Goal: Task Accomplishment & Management: Complete application form

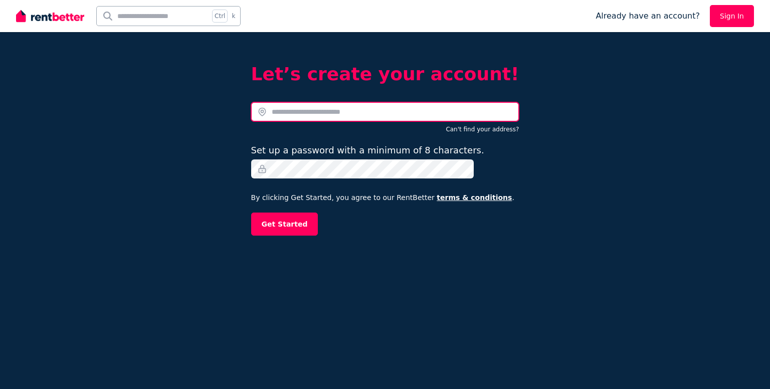
click at [345, 116] on input "text" at bounding box center [385, 111] width 268 height 19
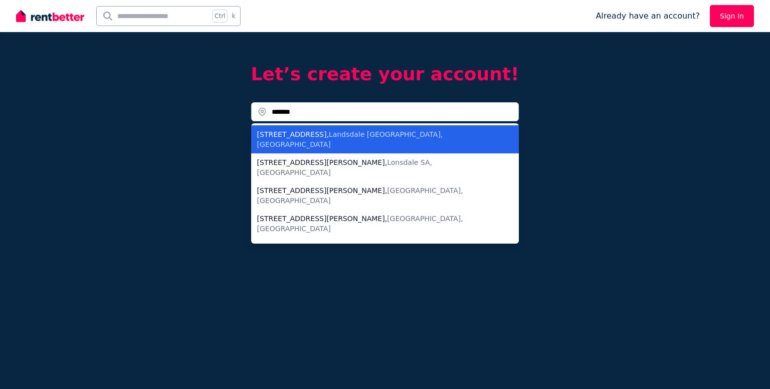
click at [325, 131] on div "21 Halecroft Street , Landsdale WA, Australia" at bounding box center [379, 139] width 244 height 20
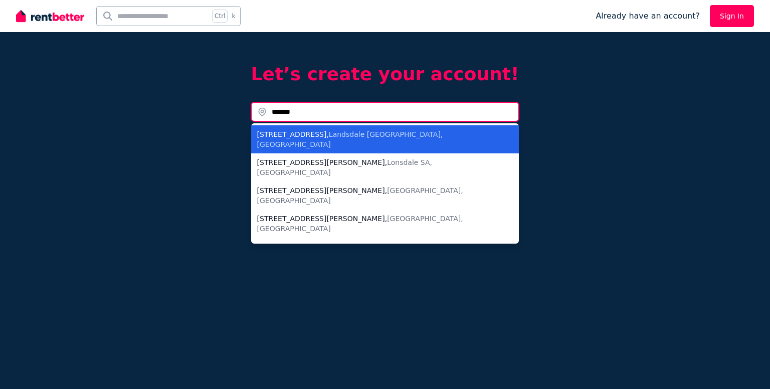
type input "**********"
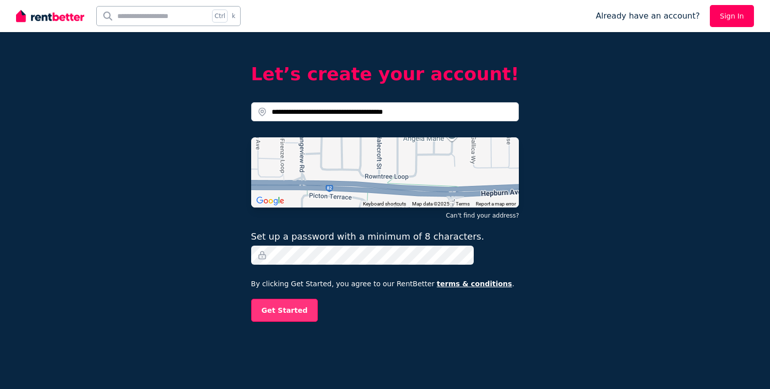
click at [299, 311] on button "Get Started" at bounding box center [284, 310] width 67 height 23
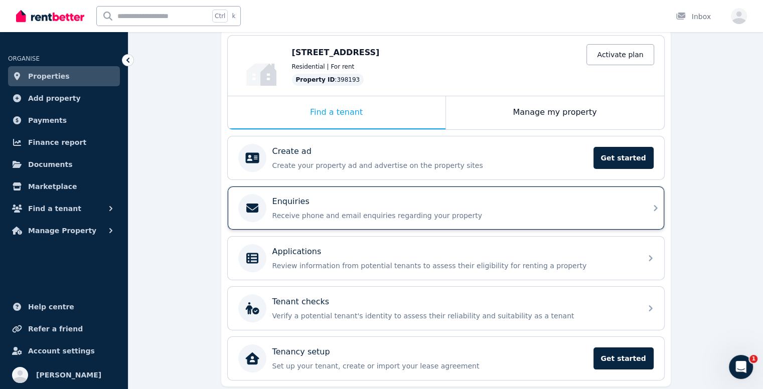
scroll to position [133, 0]
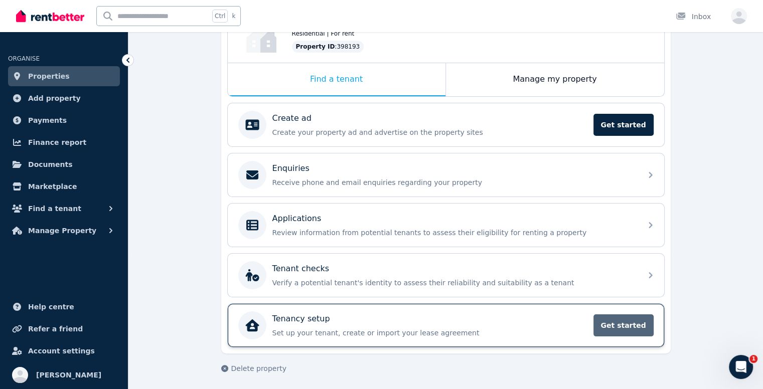
click at [609, 319] on span "Get started" at bounding box center [623, 325] width 60 height 22
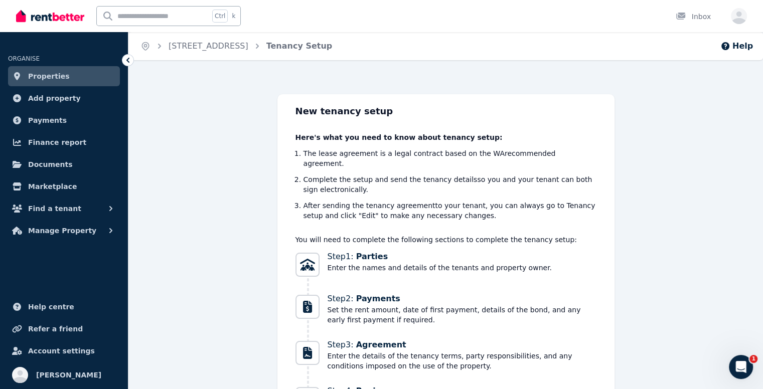
scroll to position [97, 0]
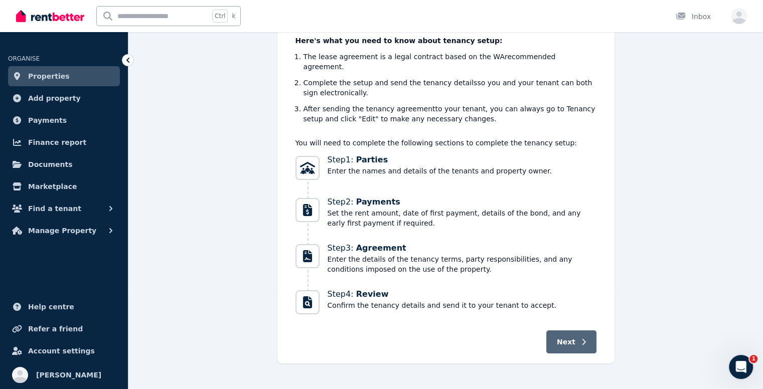
click at [586, 338] on button "Next" at bounding box center [571, 342] width 50 height 23
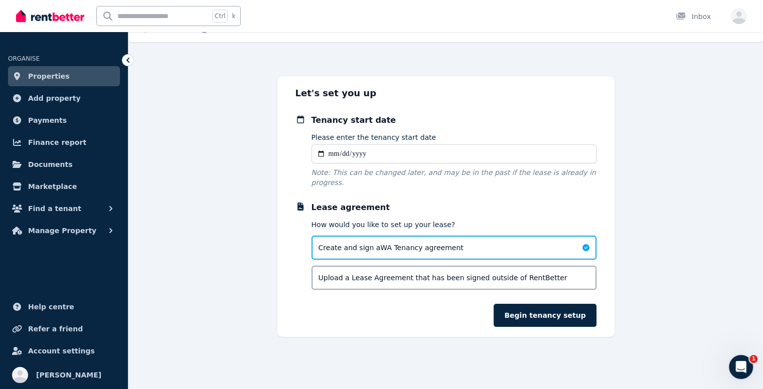
scroll to position [18, 0]
click at [335, 155] on input "Please enter the tenancy start date" at bounding box center [453, 153] width 285 height 19
type input "**********"
click at [367, 185] on form "**********" at bounding box center [445, 220] width 301 height 213
click at [530, 304] on button "Begin tenancy setup" at bounding box center [545, 315] width 102 height 23
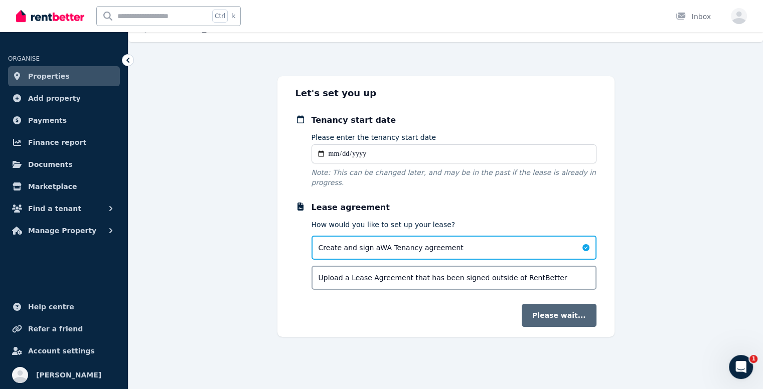
scroll to position [0, 0]
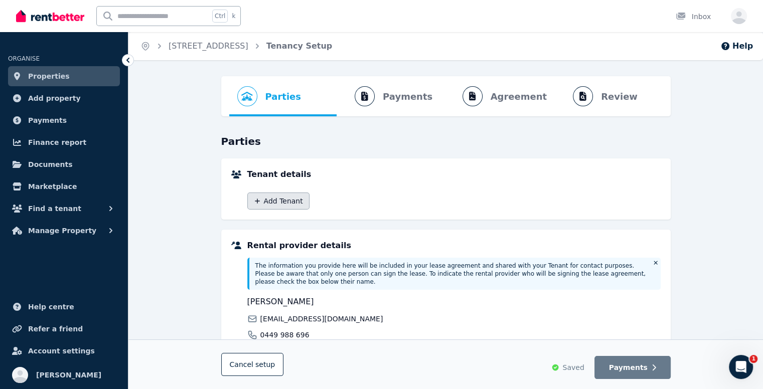
click at [275, 207] on button "Add Tenant" at bounding box center [278, 201] width 62 height 17
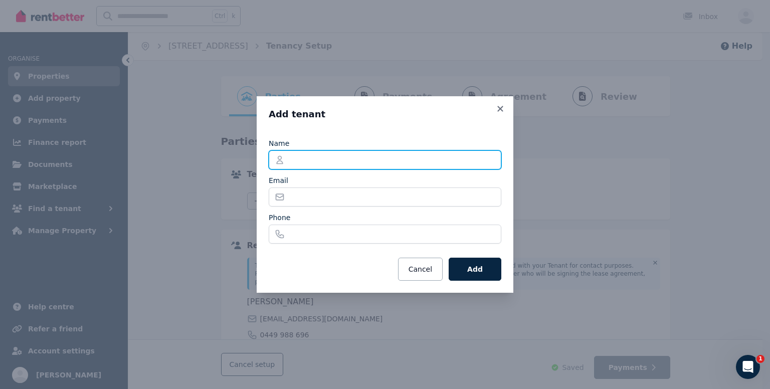
click at [300, 162] on input "Name" at bounding box center [385, 159] width 233 height 19
click at [496, 108] on icon at bounding box center [501, 108] width 10 height 9
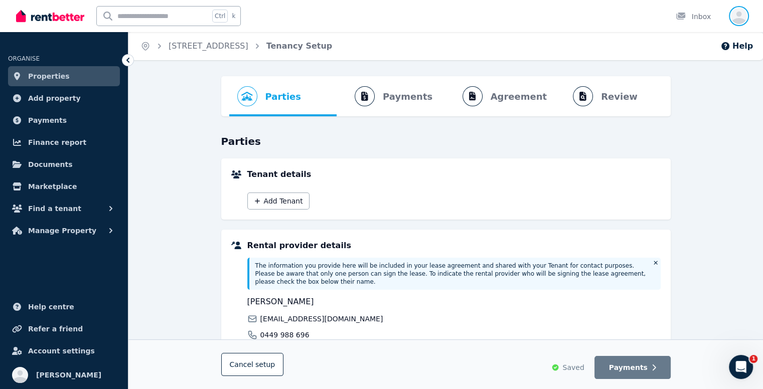
click at [736, 15] on icon "button" at bounding box center [739, 18] width 16 height 13
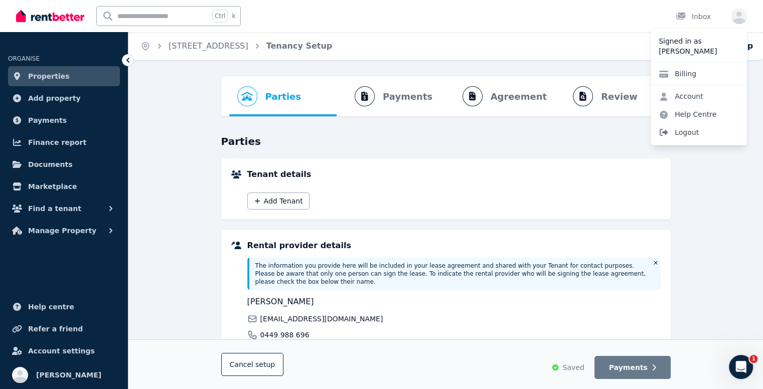
click at [682, 134] on span "Logout" at bounding box center [699, 132] width 96 height 18
